Goal: Find specific page/section: Find specific page/section

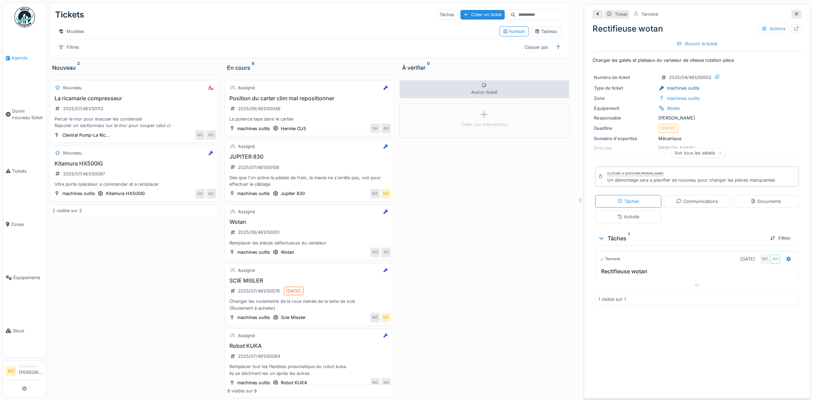
click at [12, 51] on link "Agenda" at bounding box center [24, 57] width 43 height 53
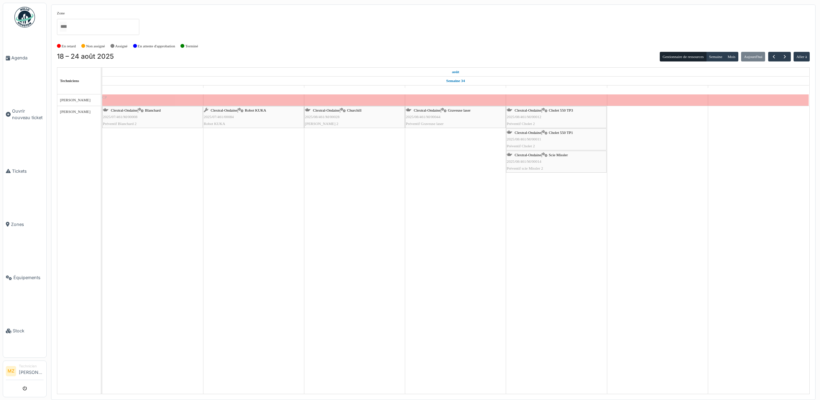
click at [155, 112] on span "Blanchard" at bounding box center [153, 110] width 16 height 4
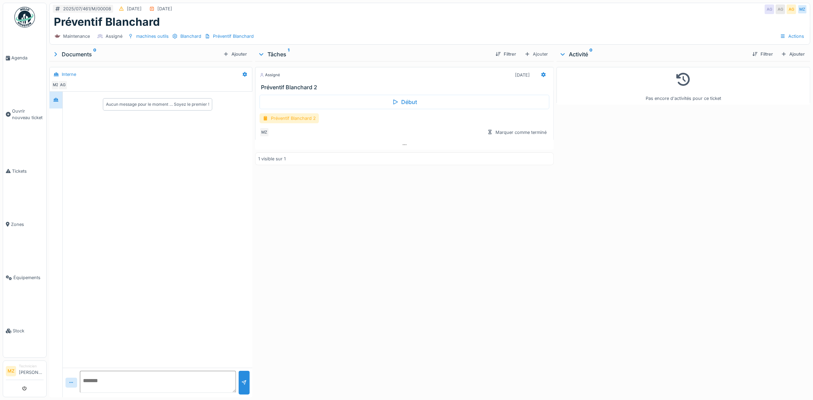
click at [294, 121] on div "Préventif Blanchard 2" at bounding box center [289, 118] width 59 height 10
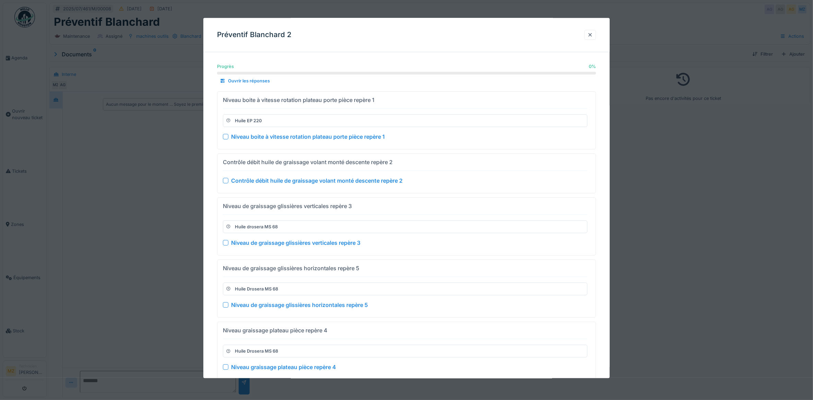
click at [764, 159] on div at bounding box center [406, 200] width 813 height 400
